Goal: Obtain resource: Obtain resource

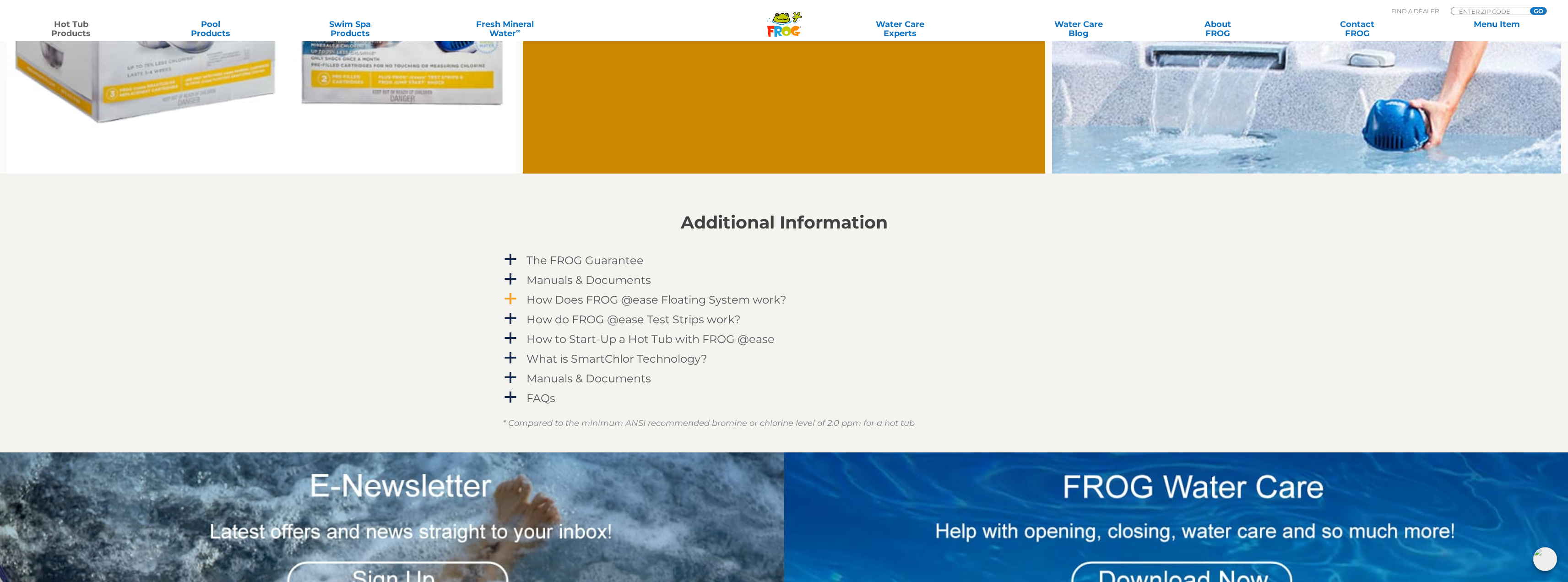
scroll to position [1008, 0]
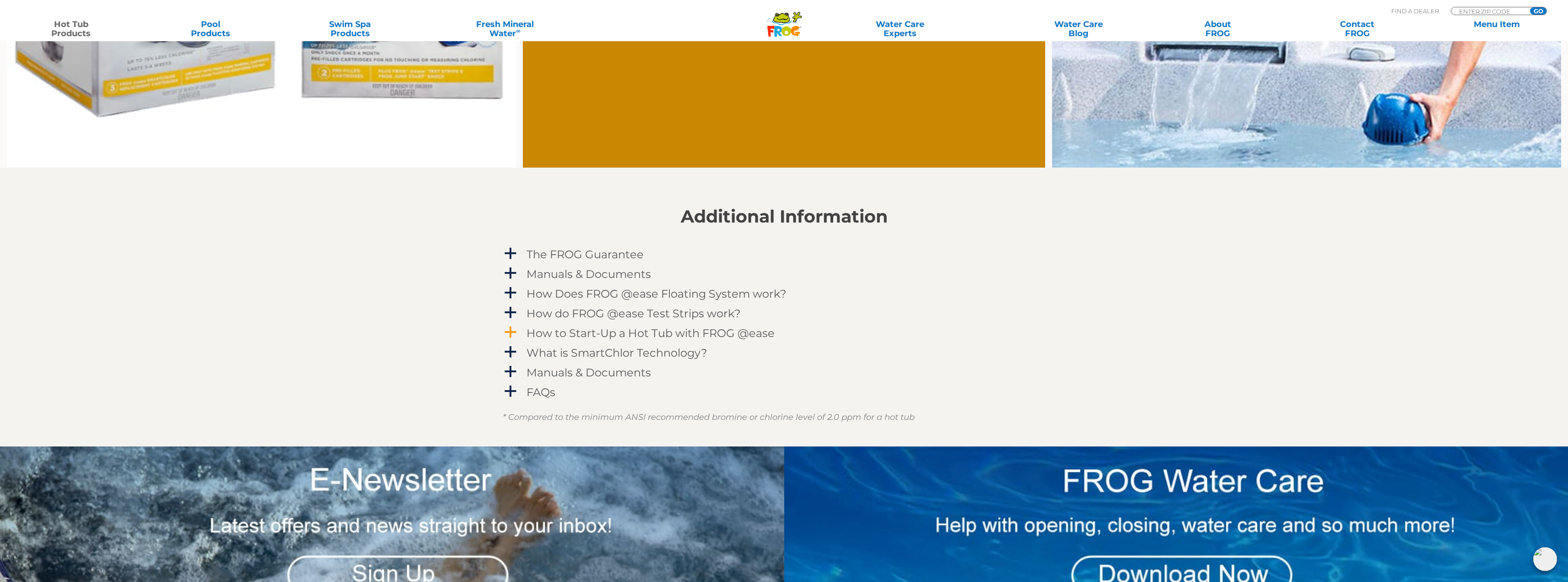
click at [600, 330] on h4 "How to Start-Up a Hot Tub with FROG @ease" at bounding box center [650, 333] width 248 height 12
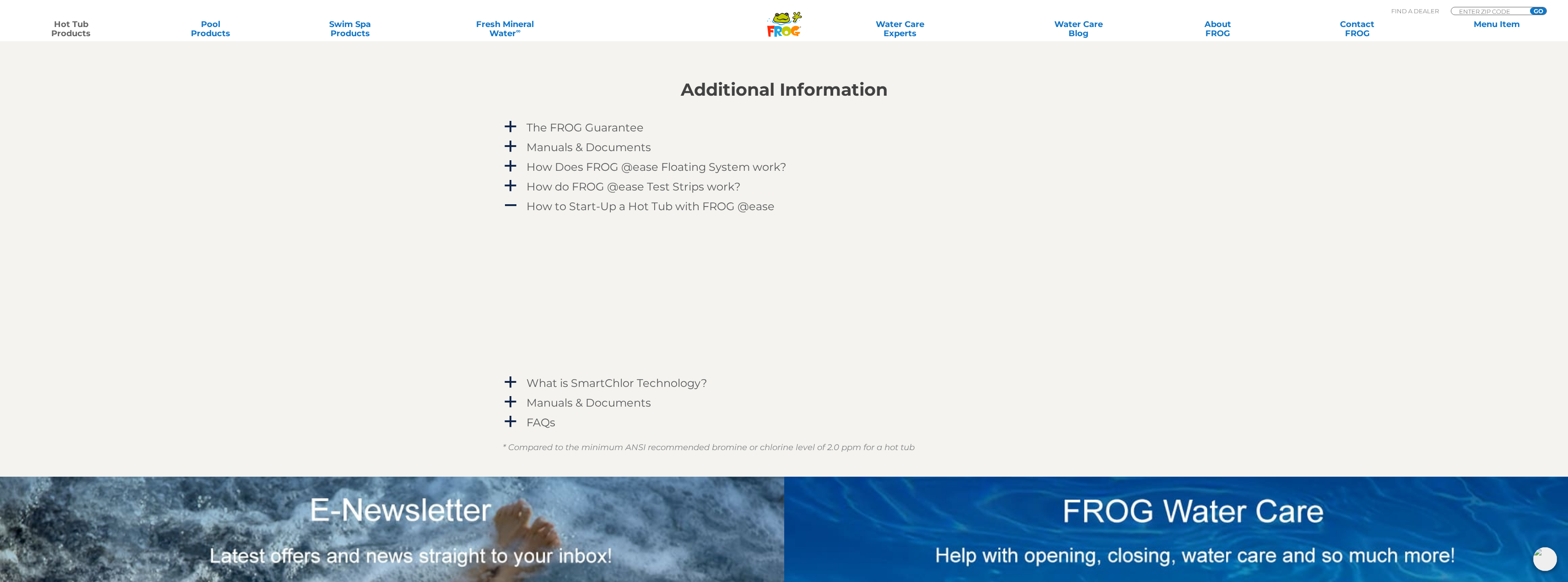
scroll to position [1145, 0]
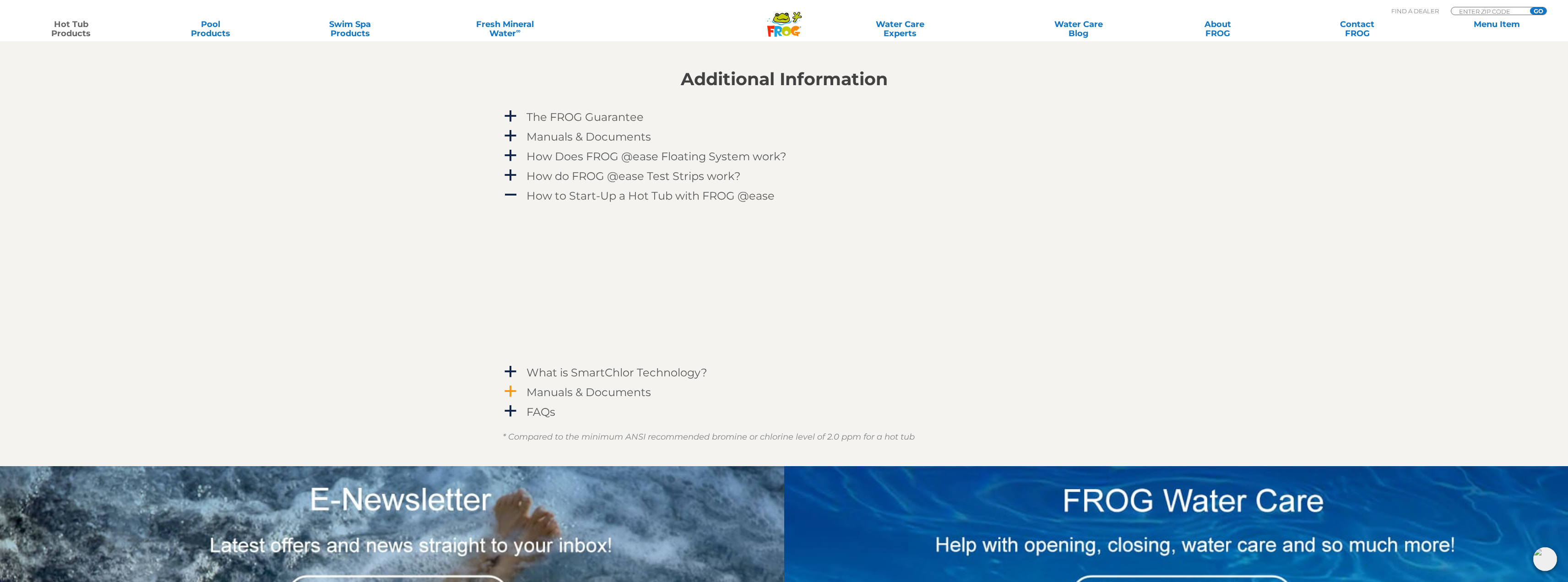
click at [634, 391] on h4 "Manuals & Documents" at bounding box center [588, 392] width 124 height 12
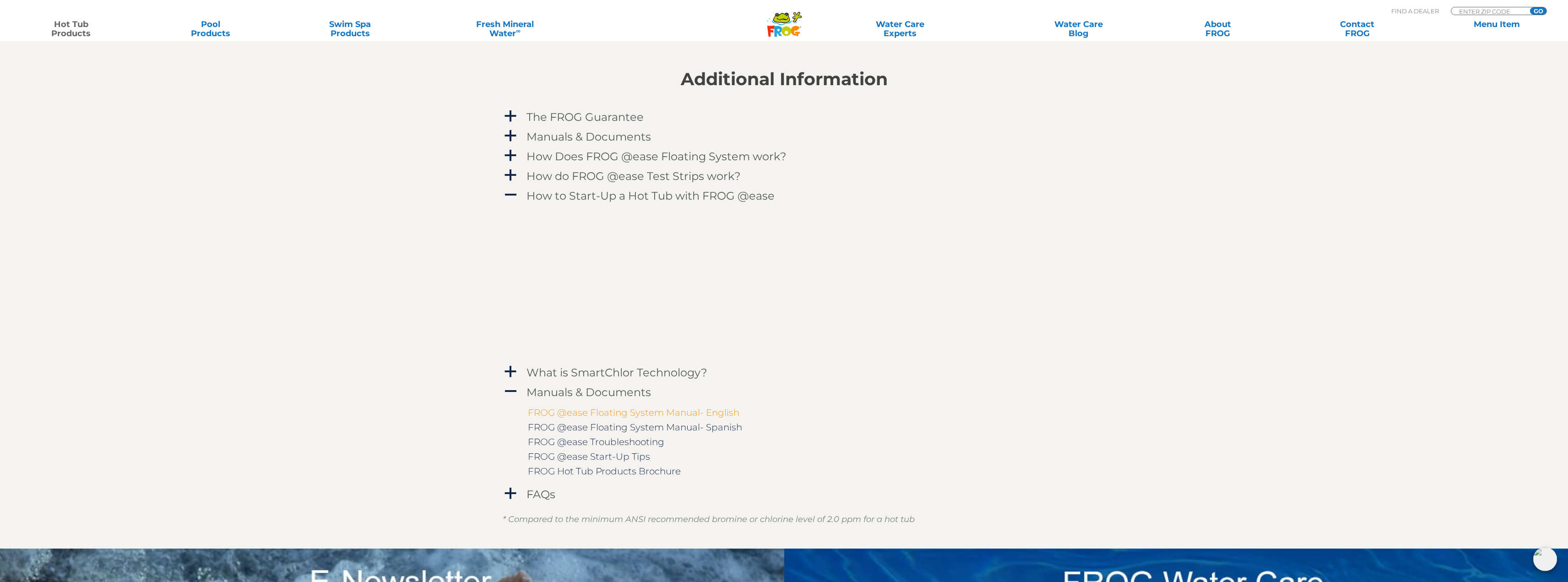
click at [625, 411] on link "FROG @ease Floating System Manual- English" at bounding box center [633, 413] width 212 height 11
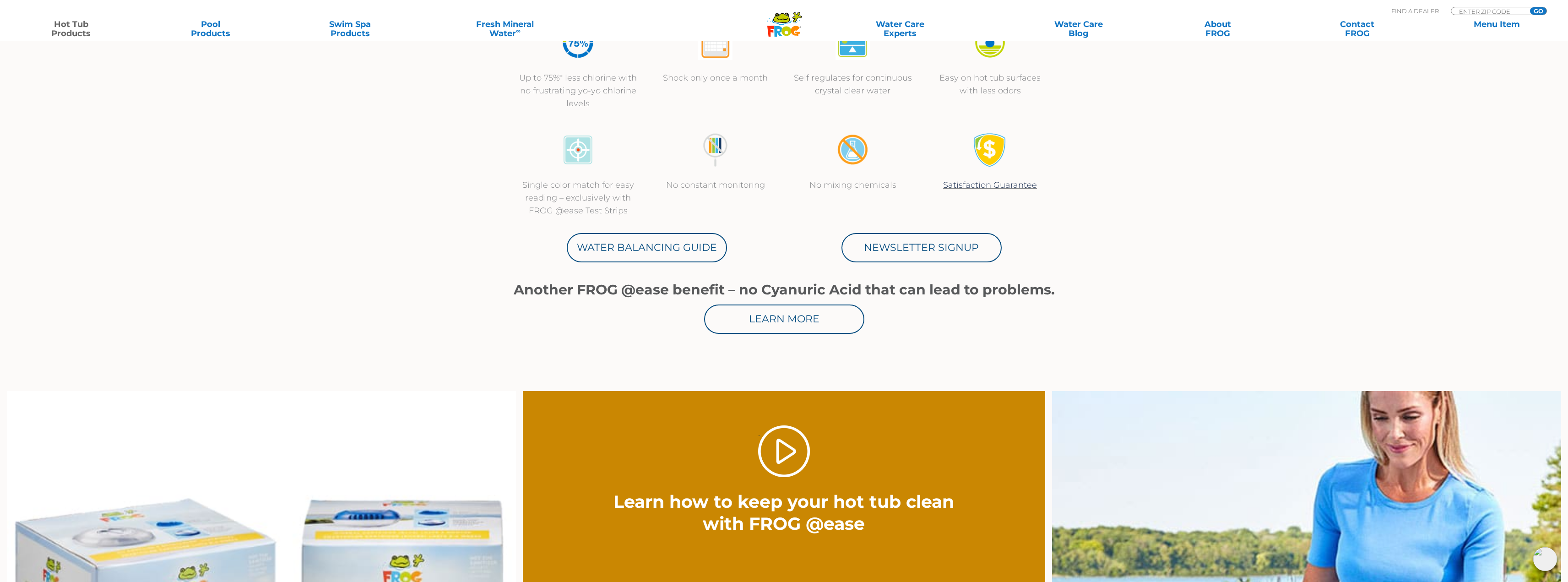
scroll to position [367, 0]
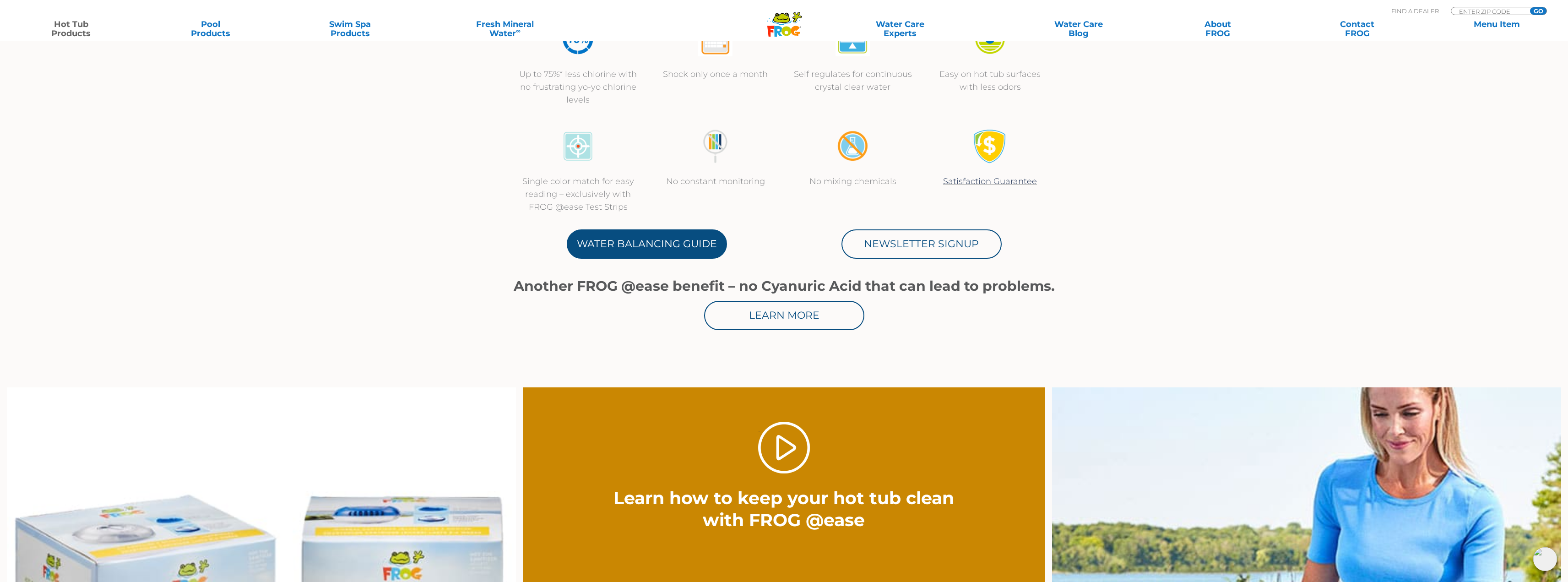
click at [664, 239] on link "Water Balancing Guide" at bounding box center [647, 244] width 160 height 29
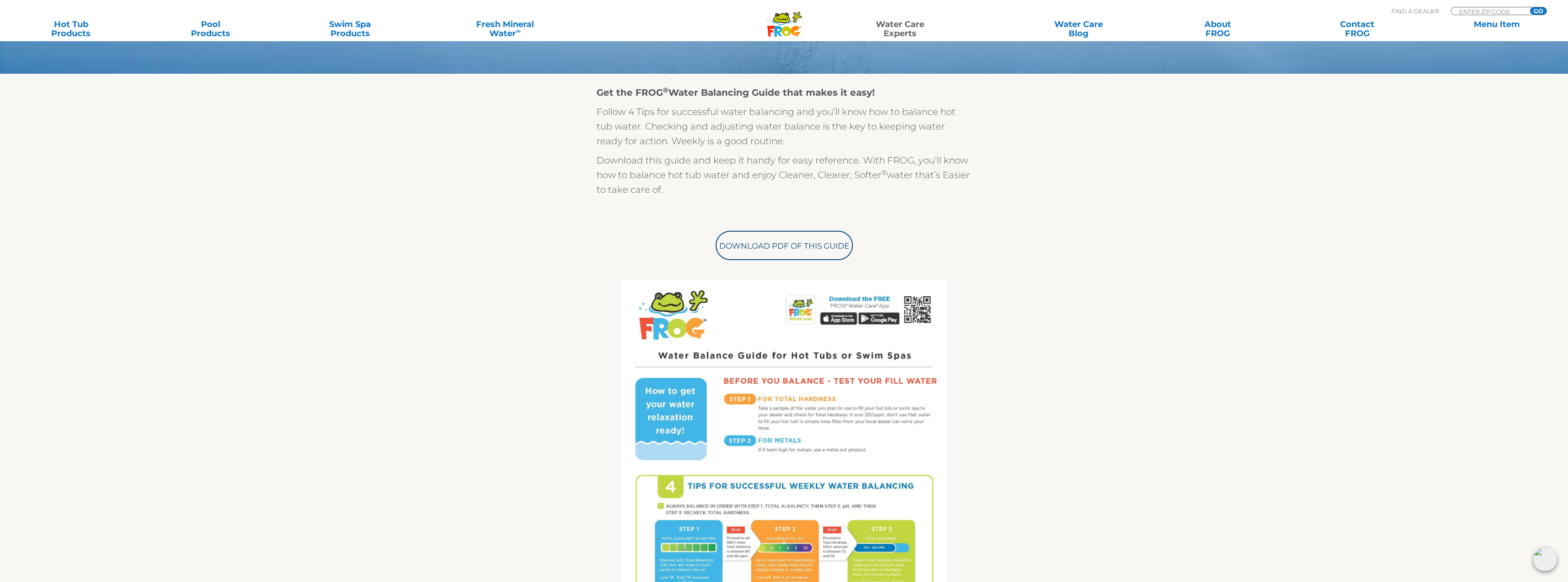
scroll to position [229, 0]
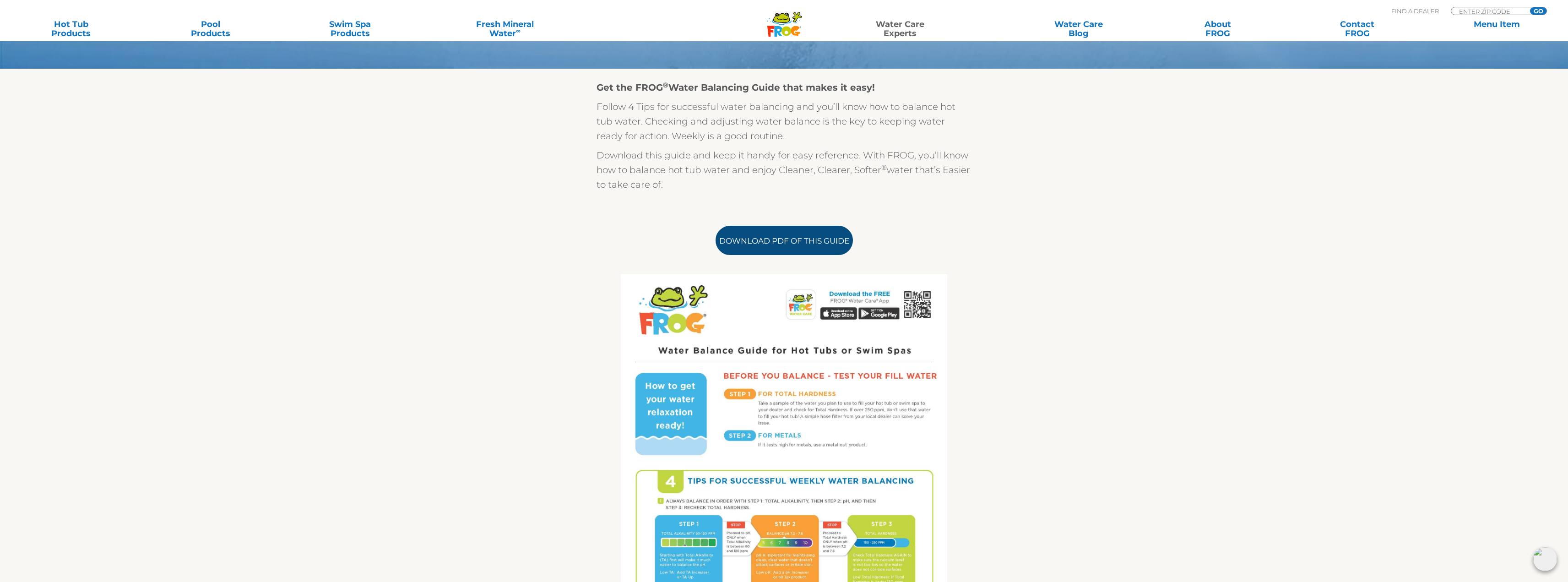
click at [787, 236] on link "Download PDF of this Guide" at bounding box center [784, 240] width 137 height 29
